Goal: Navigation & Orientation: Find specific page/section

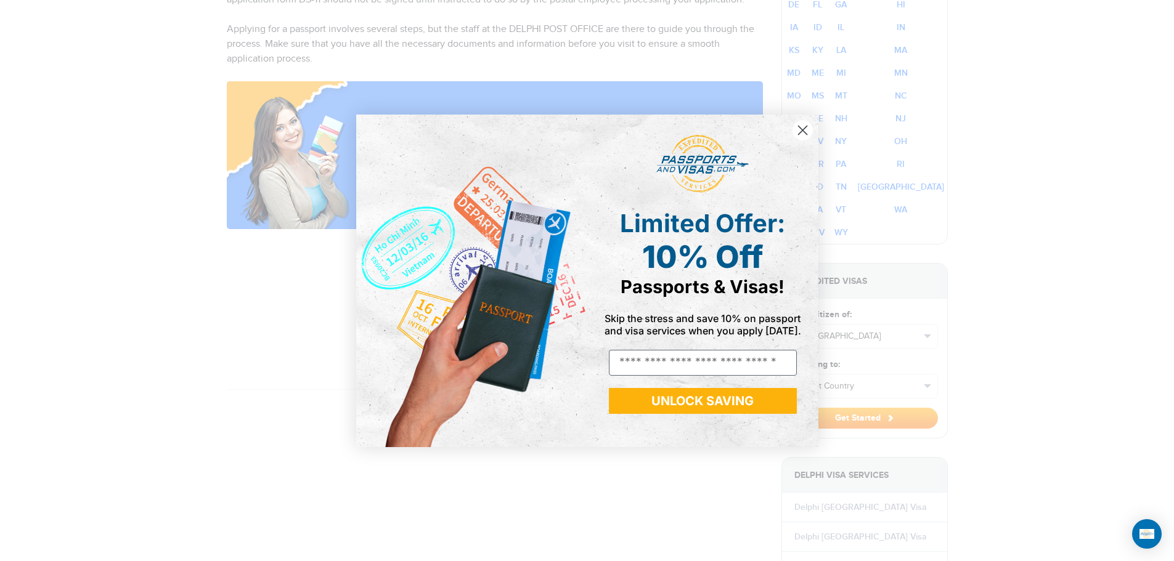
scroll to position [863, 0]
click at [799, 136] on circle "Close dialog" at bounding box center [802, 130] width 20 height 20
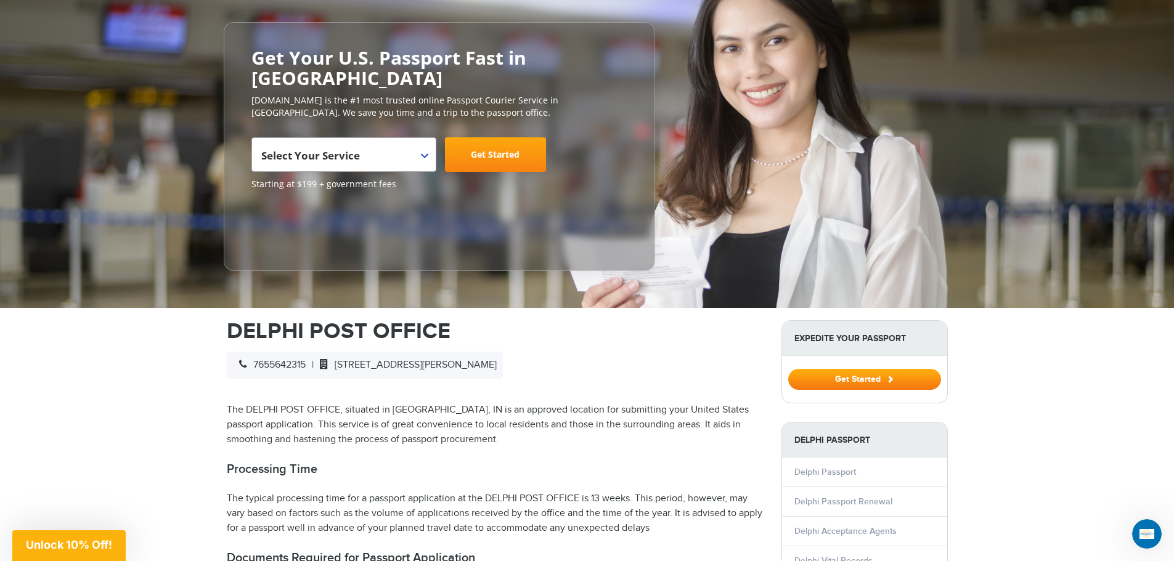
scroll to position [0, 0]
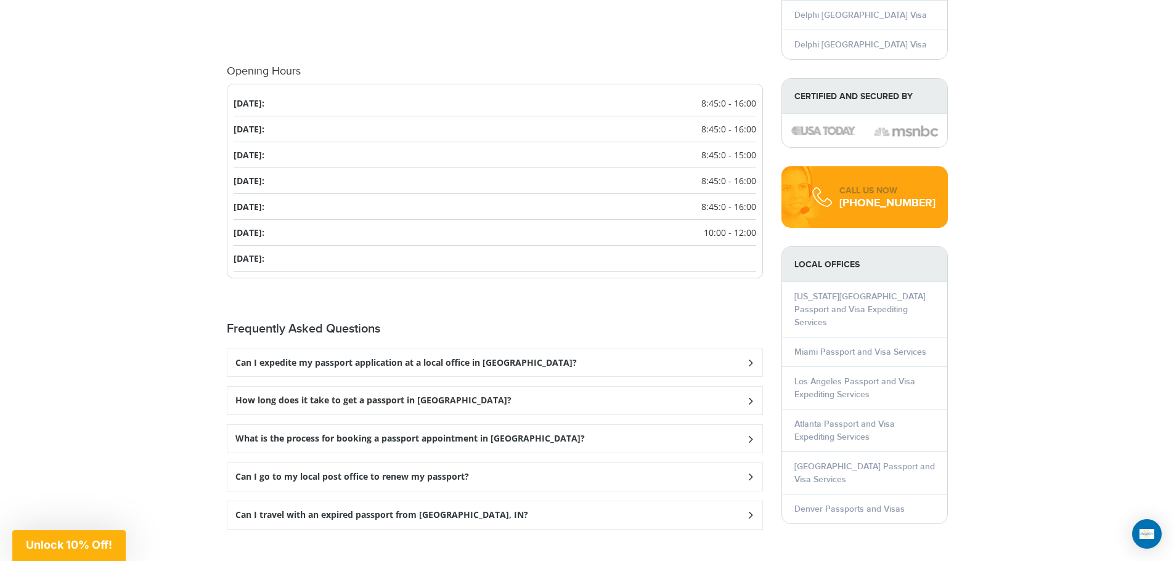
scroll to position [1417, 0]
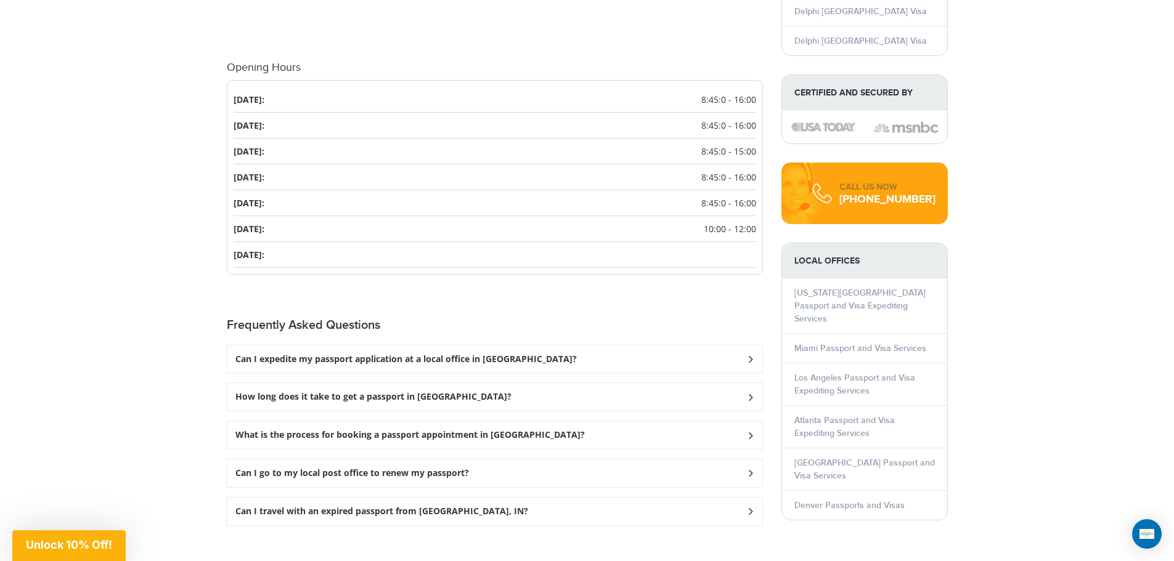
click at [746, 355] on icon at bounding box center [750, 359] width 12 height 8
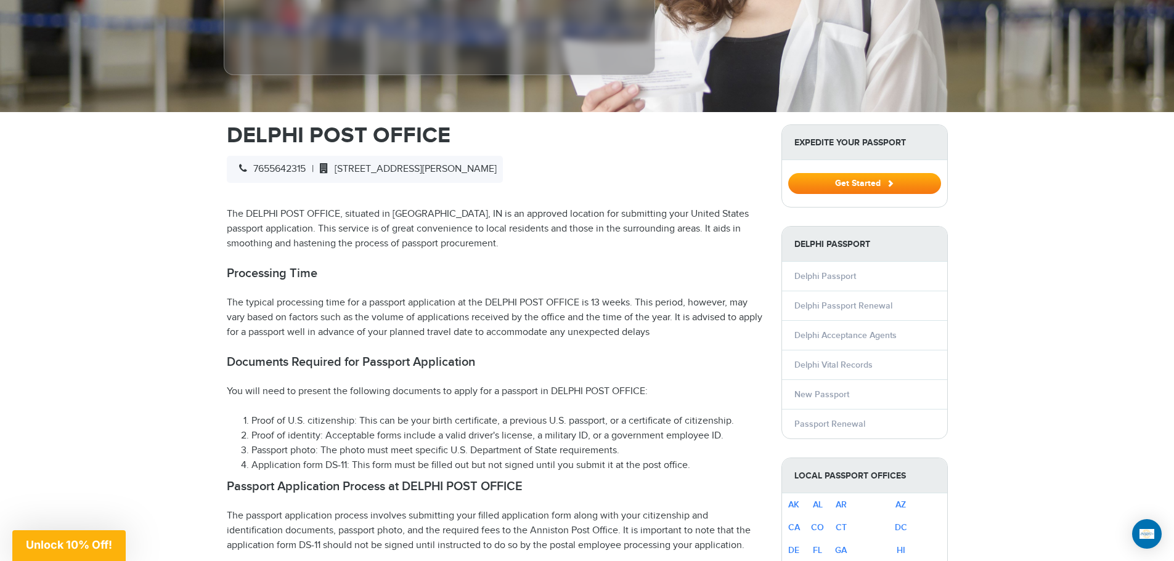
scroll to position [370, 0]
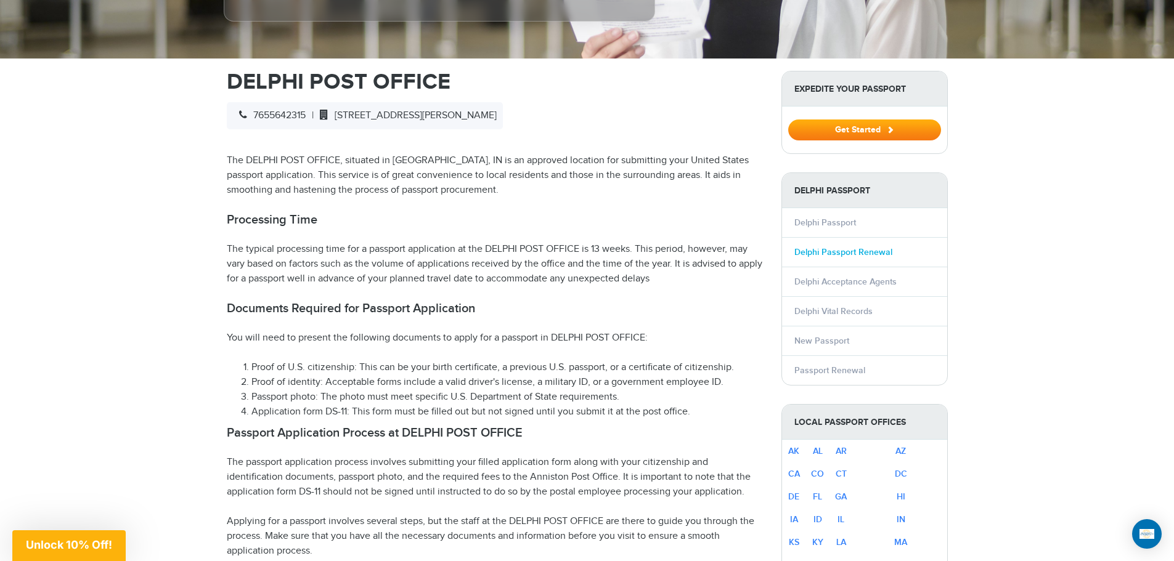
click at [835, 247] on link "Delphi Passport Renewal" at bounding box center [843, 252] width 98 height 10
